Goal: Information Seeking & Learning: Learn about a topic

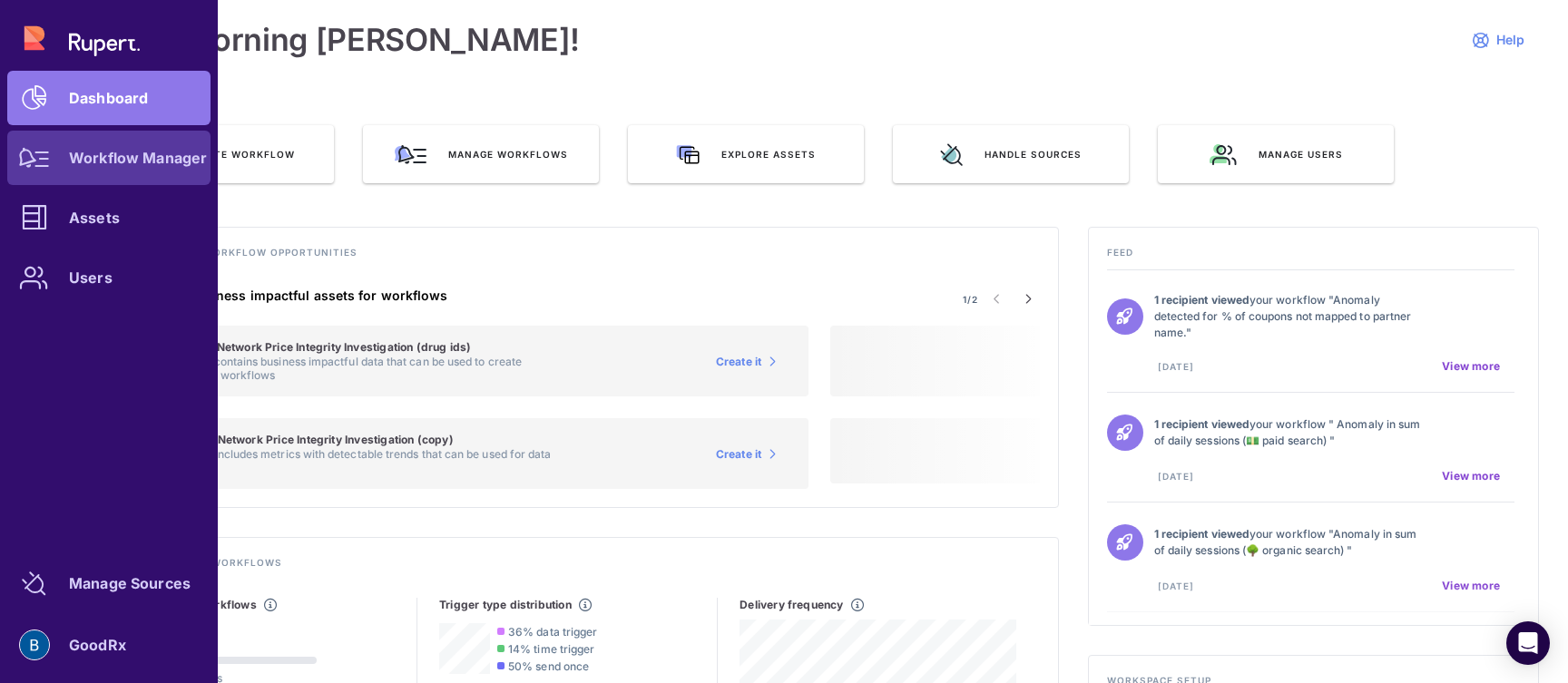
click at [41, 171] on div at bounding box center [34, 158] width 54 height 54
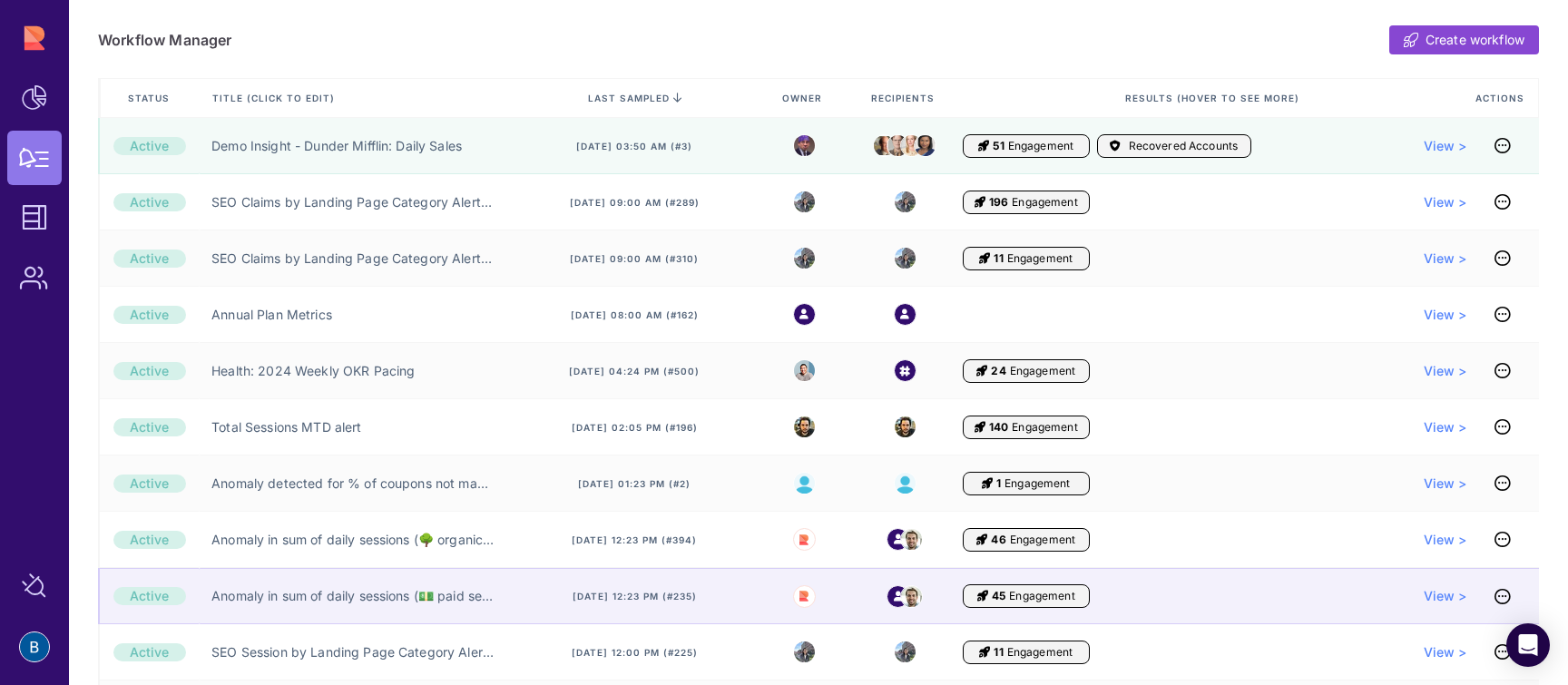
scroll to position [119, 0]
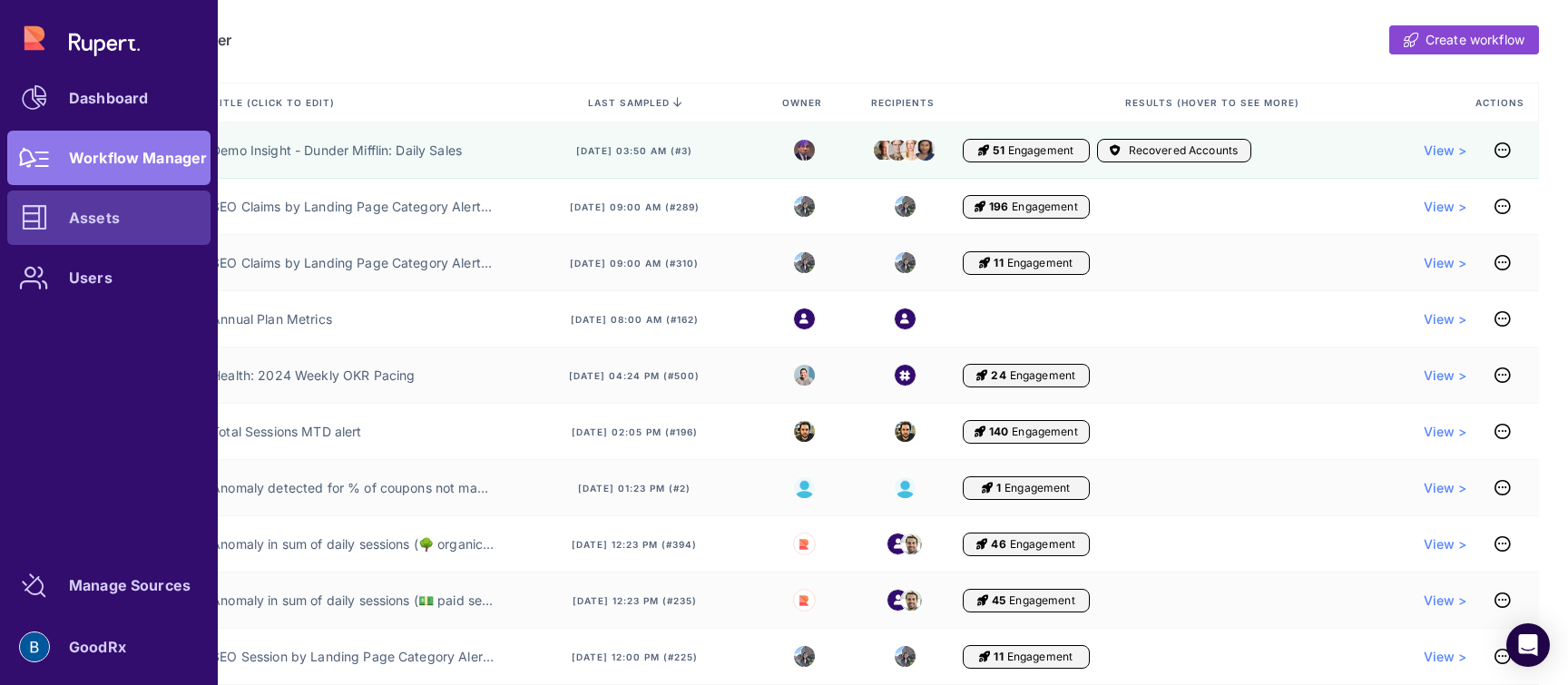
click at [20, 224] on div at bounding box center [34, 218] width 54 height 54
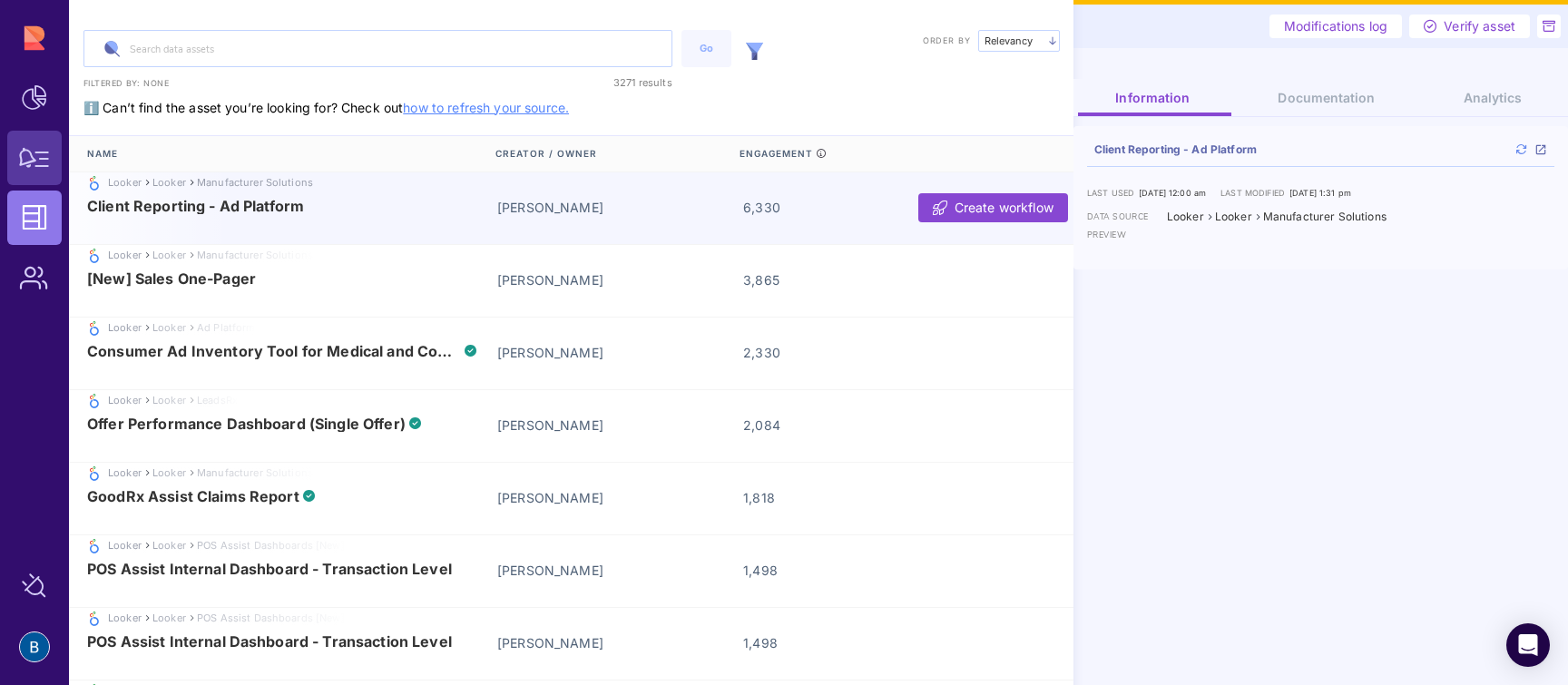
click at [41, 159] on icon at bounding box center [34, 158] width 30 height 20
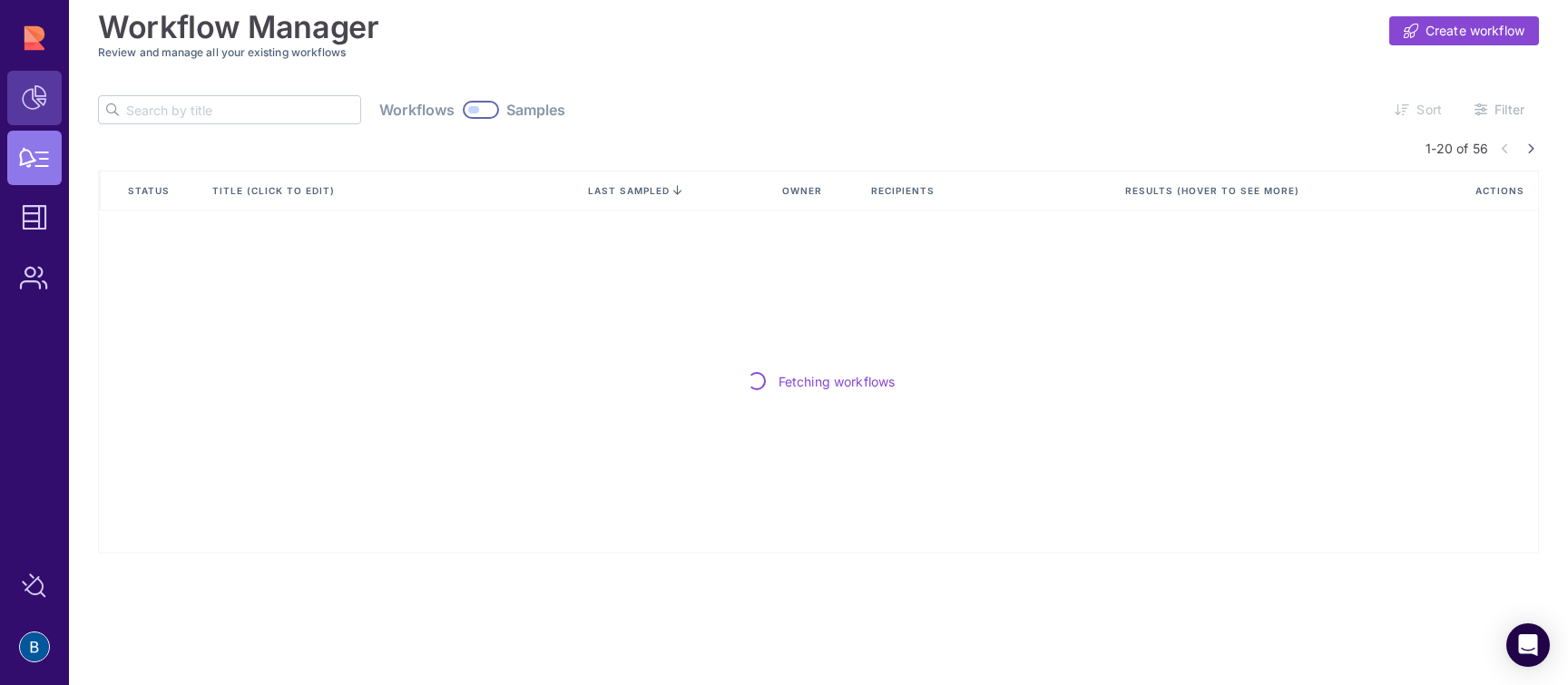
click at [27, 89] on icon at bounding box center [35, 99] width 26 height 26
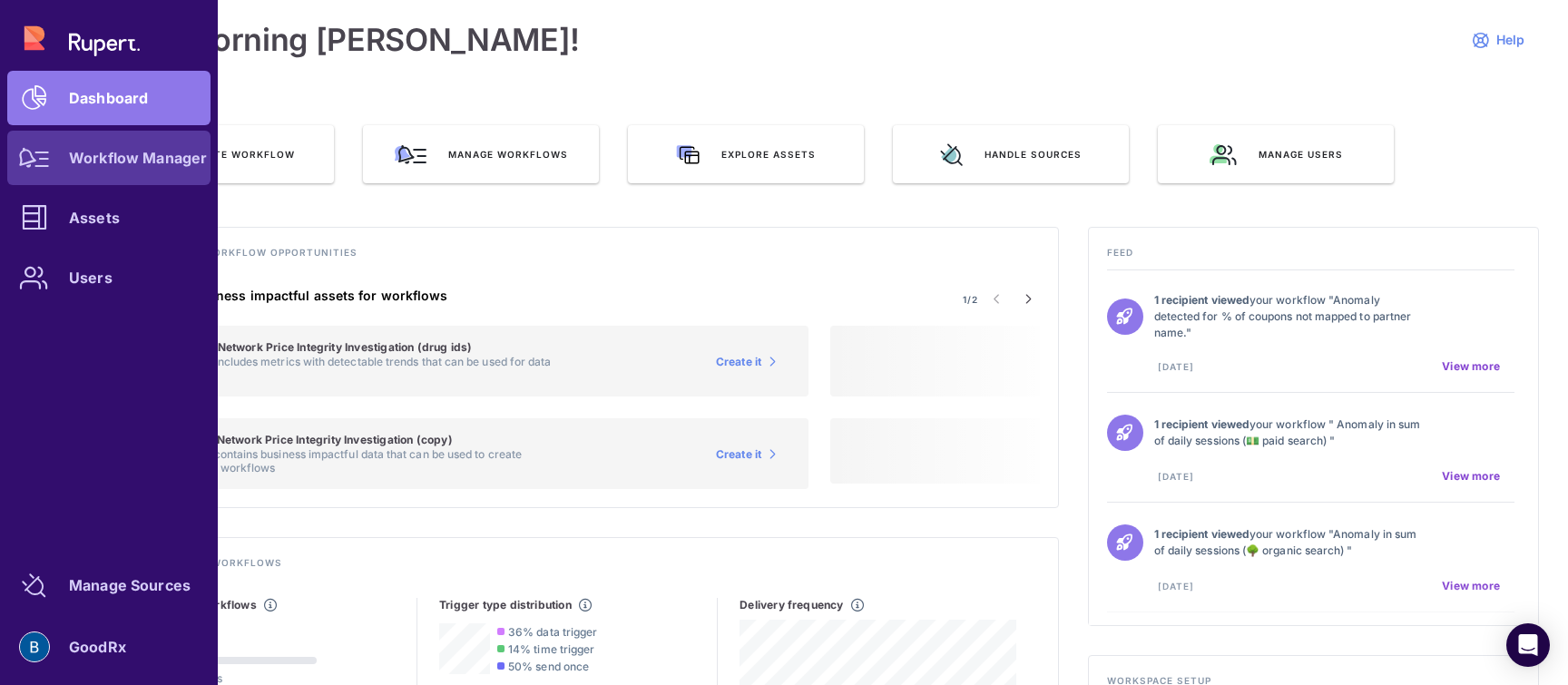
click at [43, 165] on icon at bounding box center [34, 158] width 30 height 20
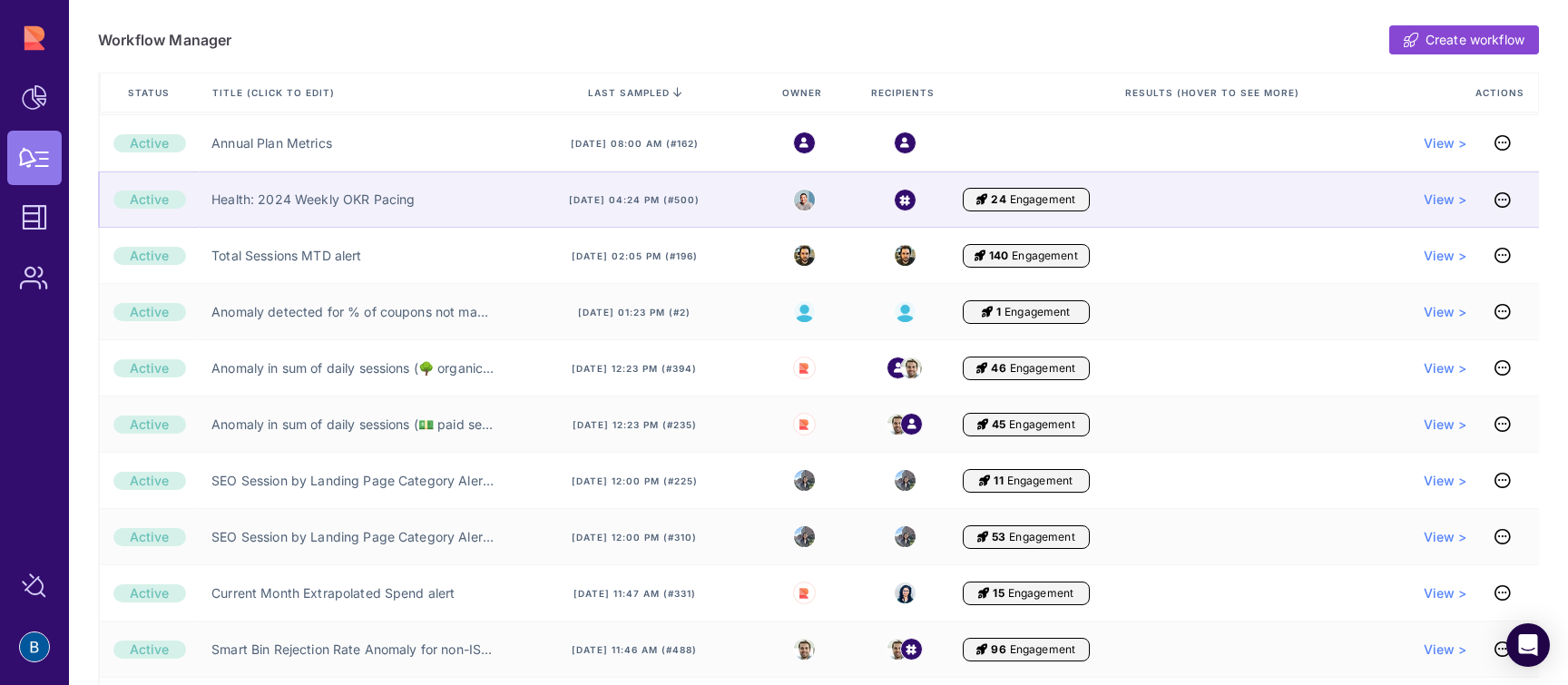
scroll to position [372, 0]
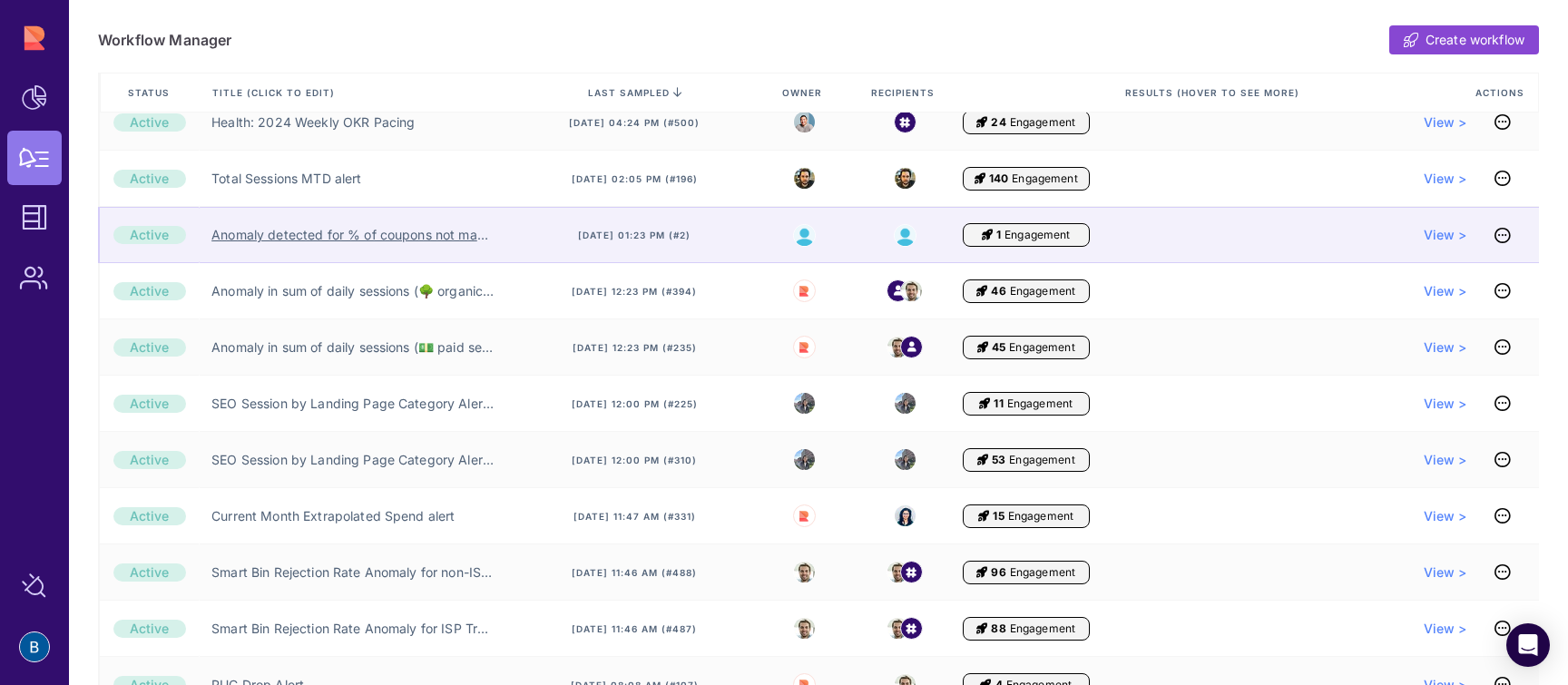
click at [357, 238] on link "Anomaly detected for % of coupons not mapped to partner name." at bounding box center [352, 235] width 282 height 18
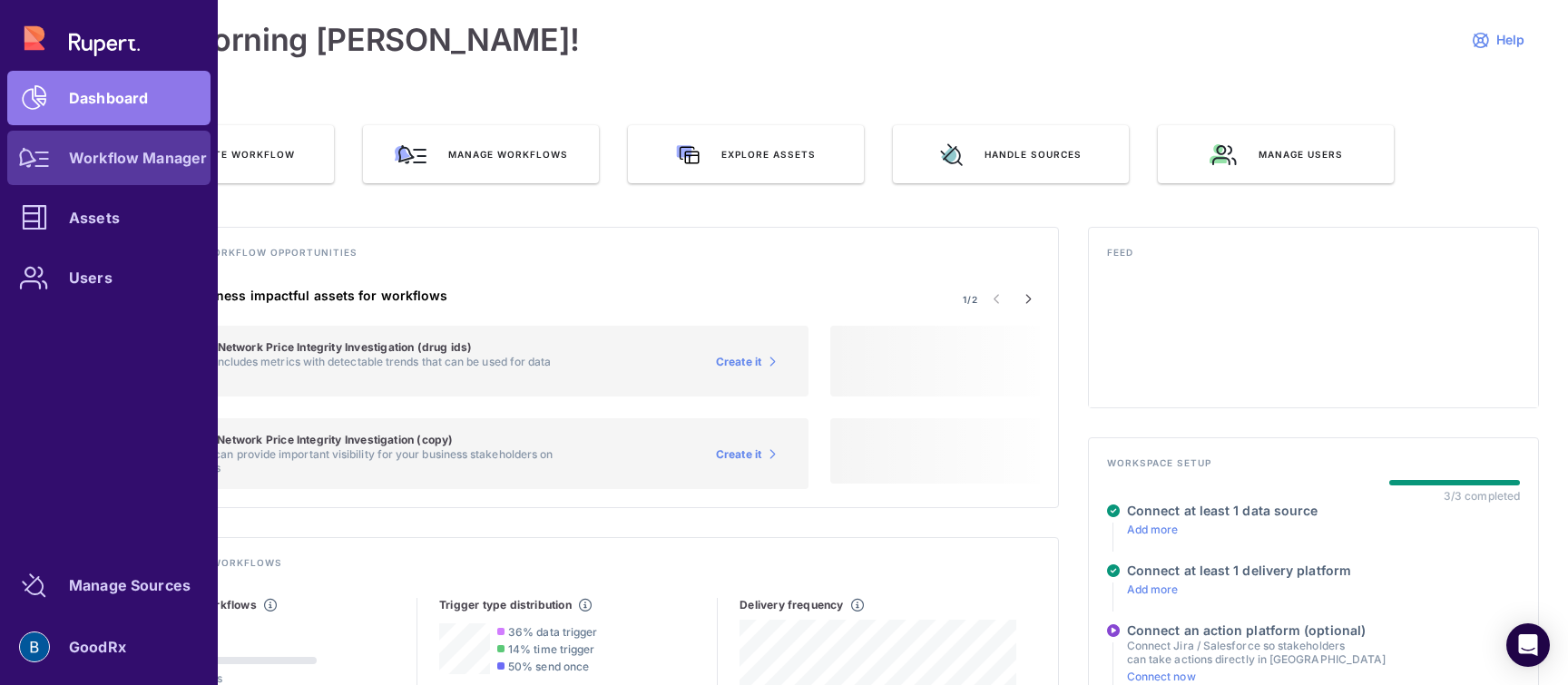
click at [64, 167] on link "Workflow Manager" at bounding box center [109, 158] width 203 height 54
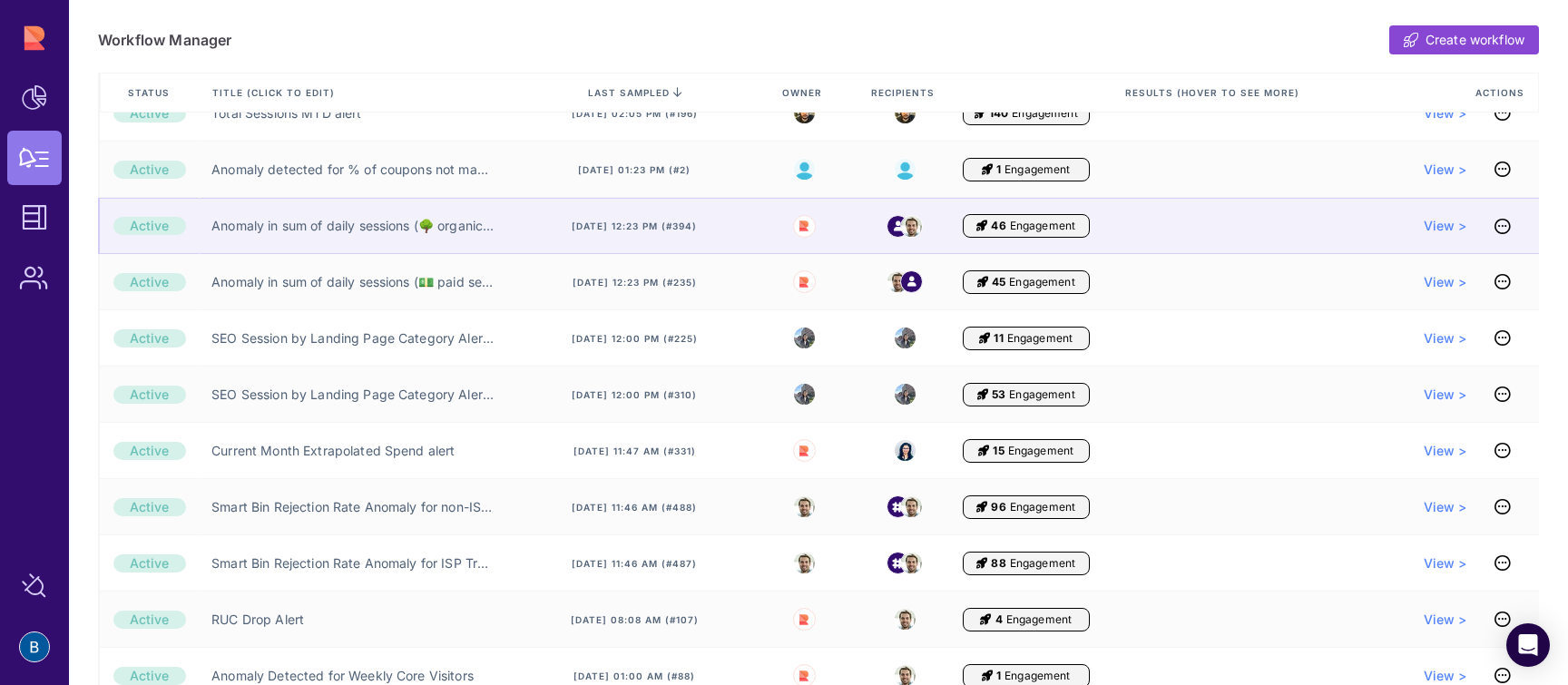
scroll to position [348, 0]
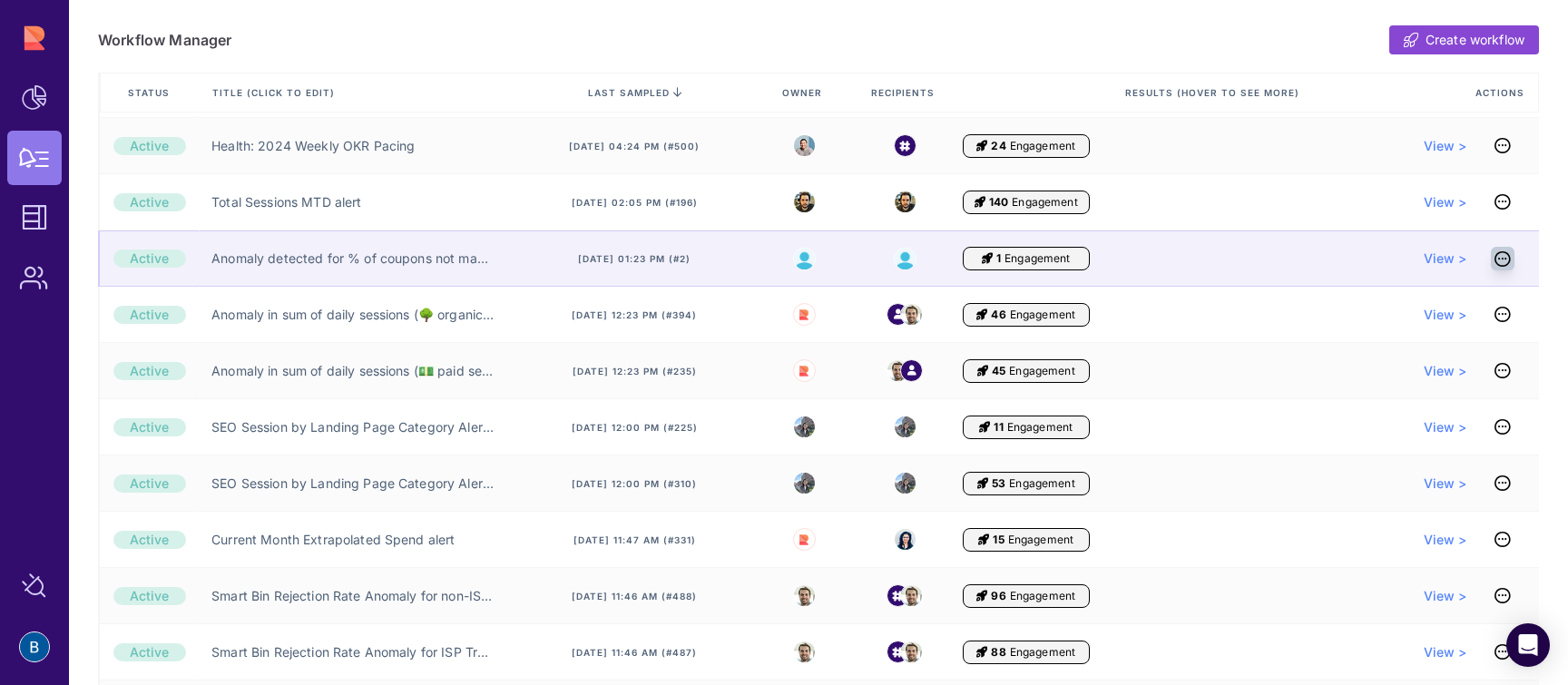
click at [1495, 259] on icon at bounding box center [1503, 259] width 17 height 1
click at [1500, 259] on icon at bounding box center [1503, 259] width 17 height 1
click at [1428, 258] on span "View >" at bounding box center [1444, 259] width 43 height 18
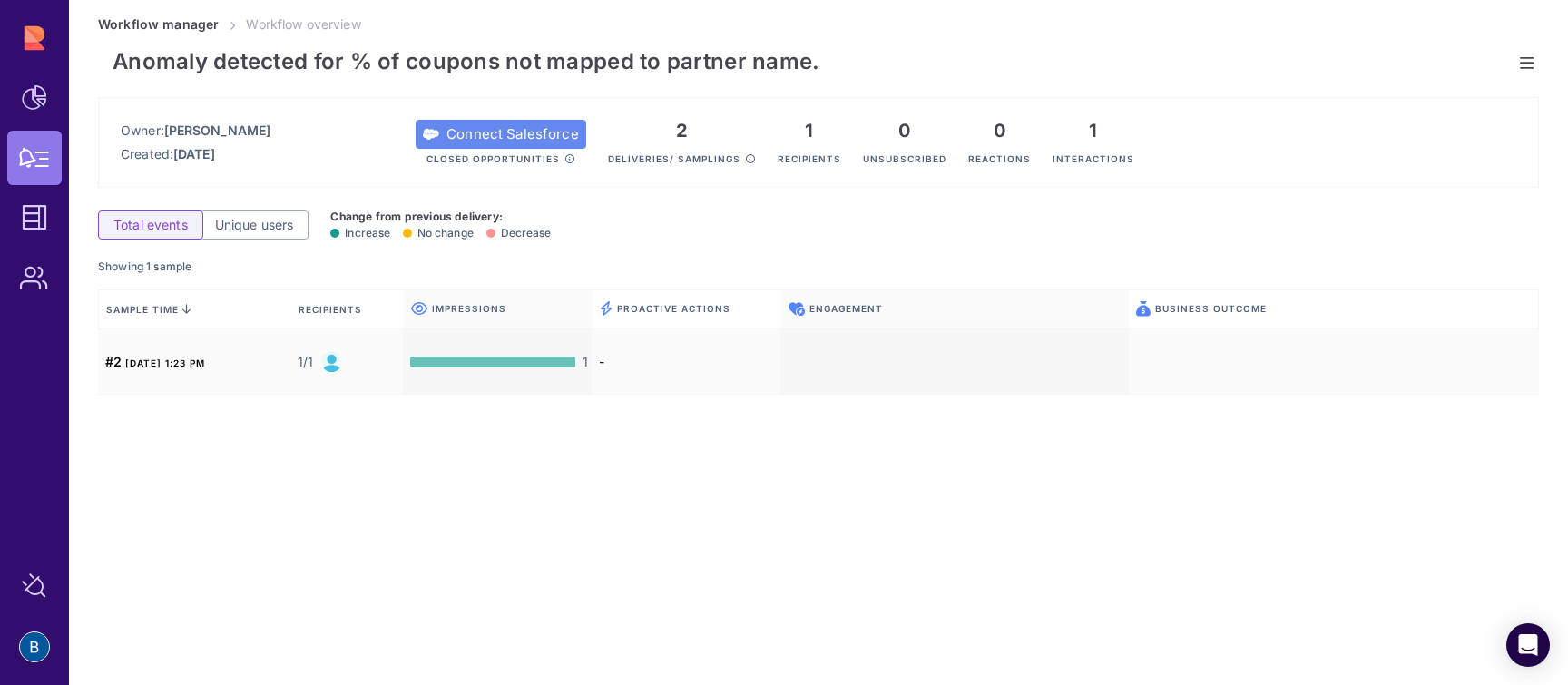
click at [190, 65] on span "Anomaly detected for % of coupons not mapped to partner name." at bounding box center [466, 62] width 707 height 28
drag, startPoint x: 352, startPoint y: 63, endPoint x: 218, endPoint y: 63, distance: 134.0
click at [218, 63] on span "Anomaly detected for % of coupons not mapped to partner name." at bounding box center [466, 62] width 707 height 28
click at [266, 230] on span "Unique users" at bounding box center [254, 225] width 79 height 18
click at [150, 222] on span "Total events" at bounding box center [150, 225] width 75 height 18
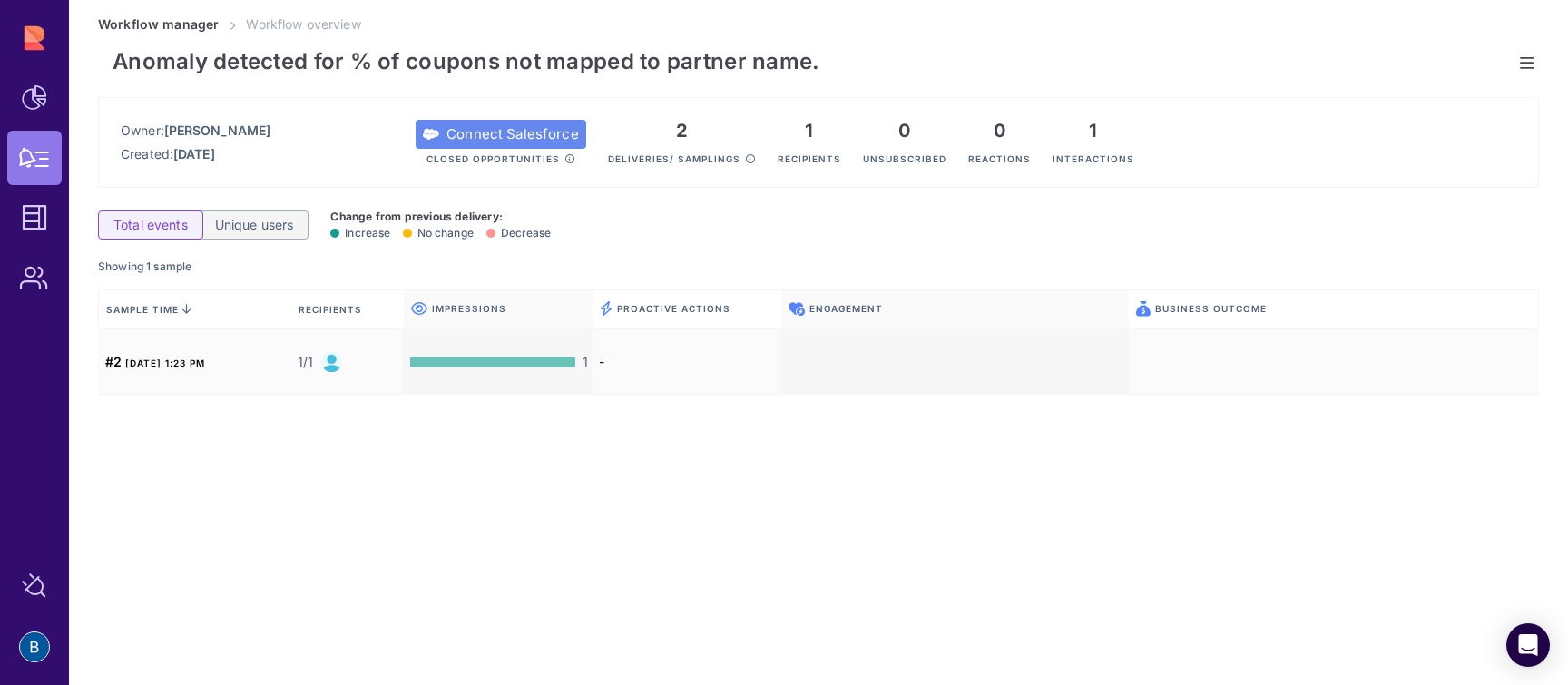
click at [263, 221] on span "Unique users" at bounding box center [254, 225] width 79 height 18
click at [145, 225] on span "Total events" at bounding box center [150, 225] width 75 height 18
